Goal: Information Seeking & Learning: Learn about a topic

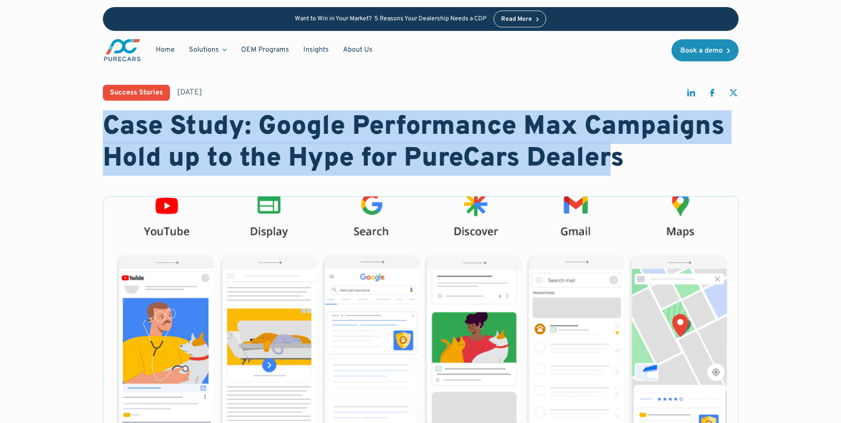
drag, startPoint x: 106, startPoint y: 117, endPoint x: 606, endPoint y: 158, distance: 501.3
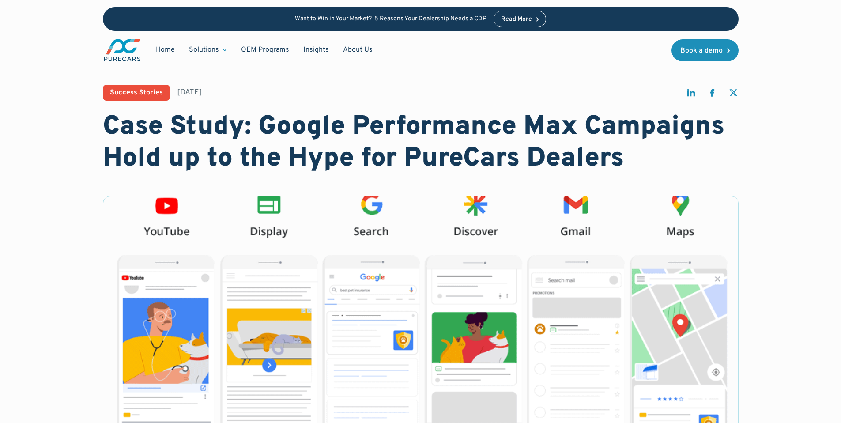
click at [606, 158] on h1 "Case Study: Google Performance Max Campaigns Hold up to the Hype for PureCars D…" at bounding box center [421, 143] width 636 height 64
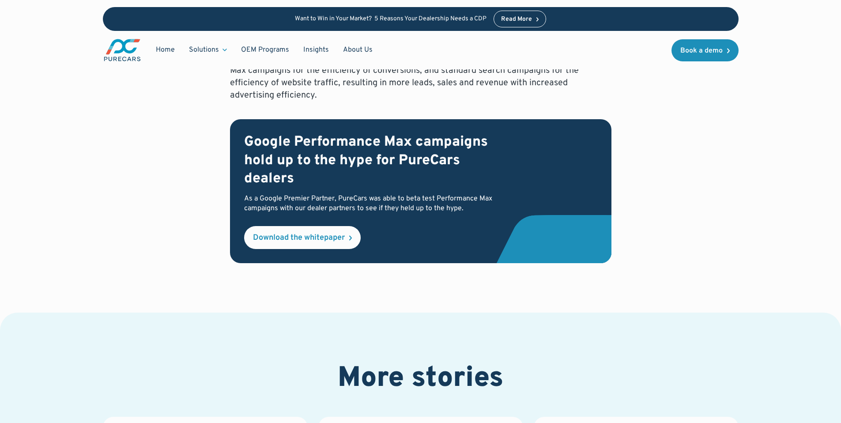
scroll to position [1072, 0]
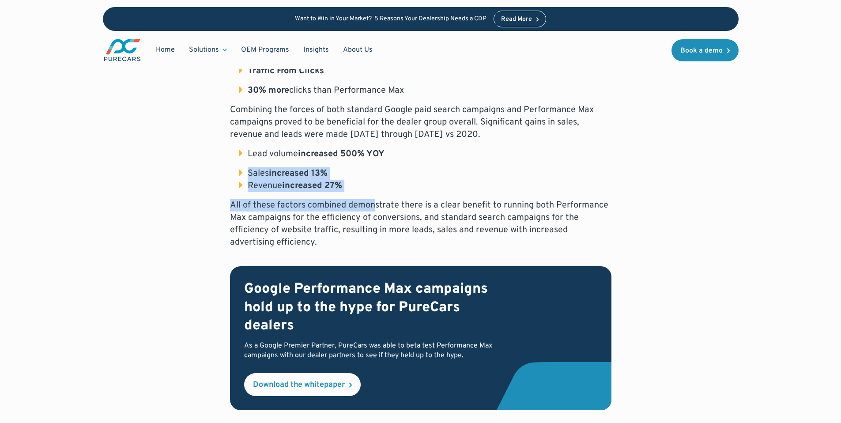
drag, startPoint x: 219, startPoint y: 175, endPoint x: 380, endPoint y: 200, distance: 163.1
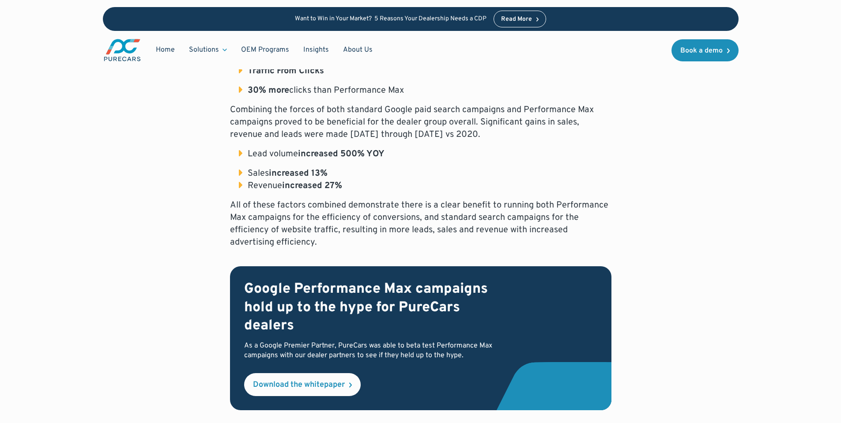
click at [380, 200] on p "All of these factors combined demonstrate there is a clear benefit to running b…" at bounding box center [420, 223] width 381 height 49
drag, startPoint x: 223, startPoint y: 147, endPoint x: 394, endPoint y: 181, distance: 173.7
drag, startPoint x: 394, startPoint y: 181, endPoint x: 402, endPoint y: 177, distance: 9.9
click at [394, 181] on li "Revenue increased 27%" at bounding box center [425, 186] width 372 height 12
